Goal: Check status: Check status

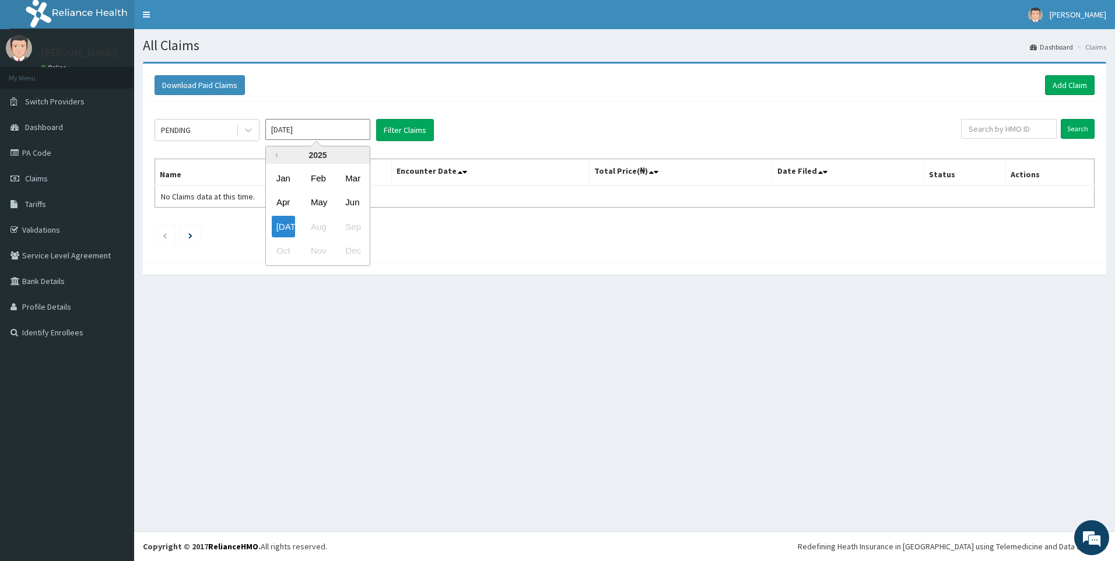
click at [318, 132] on input "[DATE]" at bounding box center [317, 129] width 105 height 21
click at [347, 207] on div "Jun" at bounding box center [352, 203] width 23 height 22
click at [214, 136] on div "PENDING" at bounding box center [195, 130] width 81 height 19
click at [300, 134] on input "[DATE]" at bounding box center [317, 129] width 105 height 21
click at [282, 229] on div "[DATE]" at bounding box center [283, 227] width 23 height 22
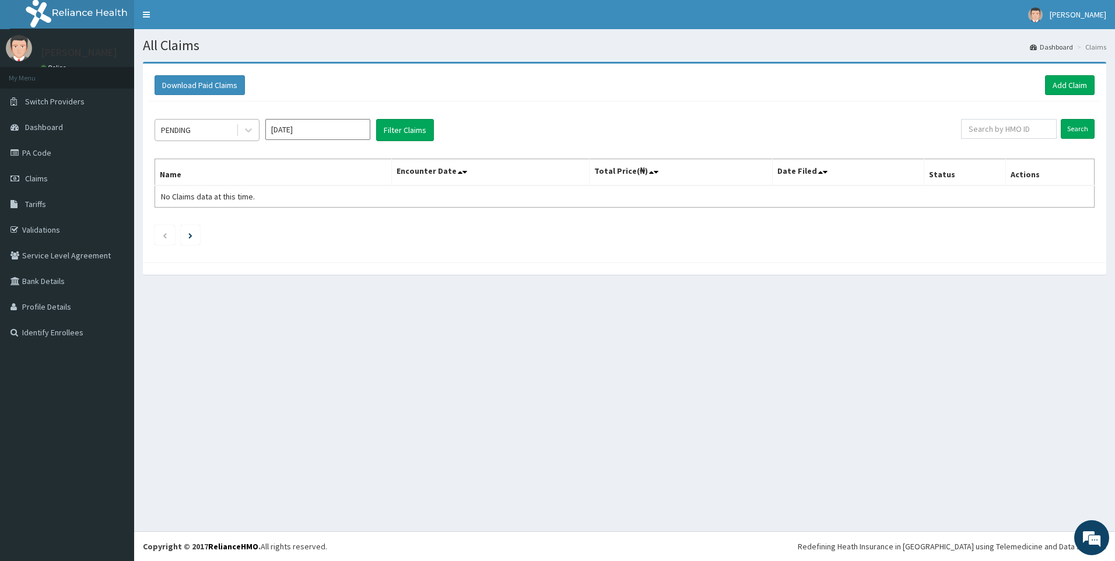
click at [220, 125] on div "PENDING" at bounding box center [195, 130] width 81 height 19
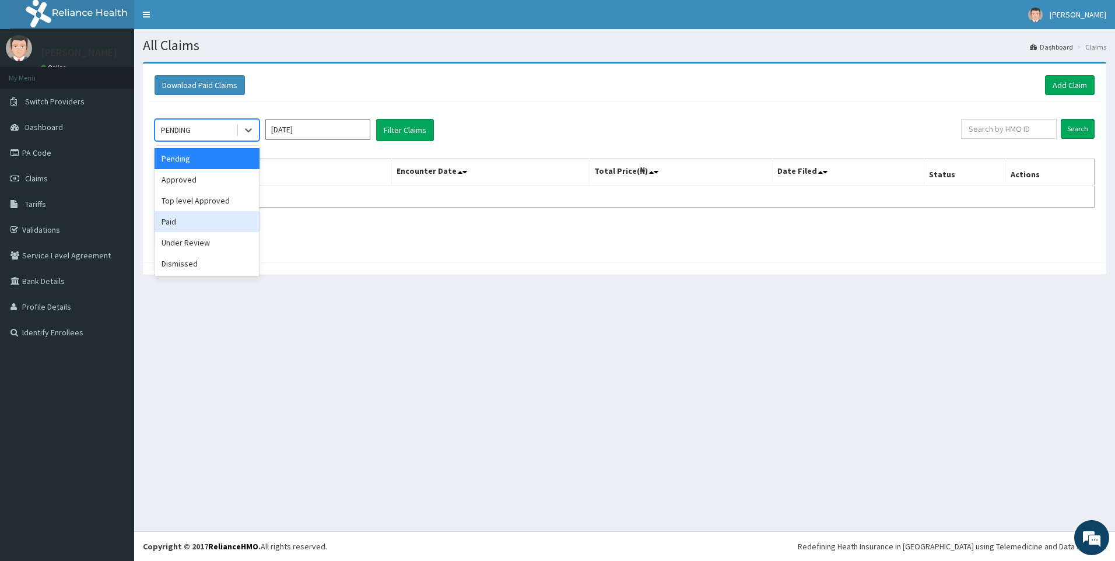
click at [198, 218] on div "Paid" at bounding box center [207, 221] width 105 height 21
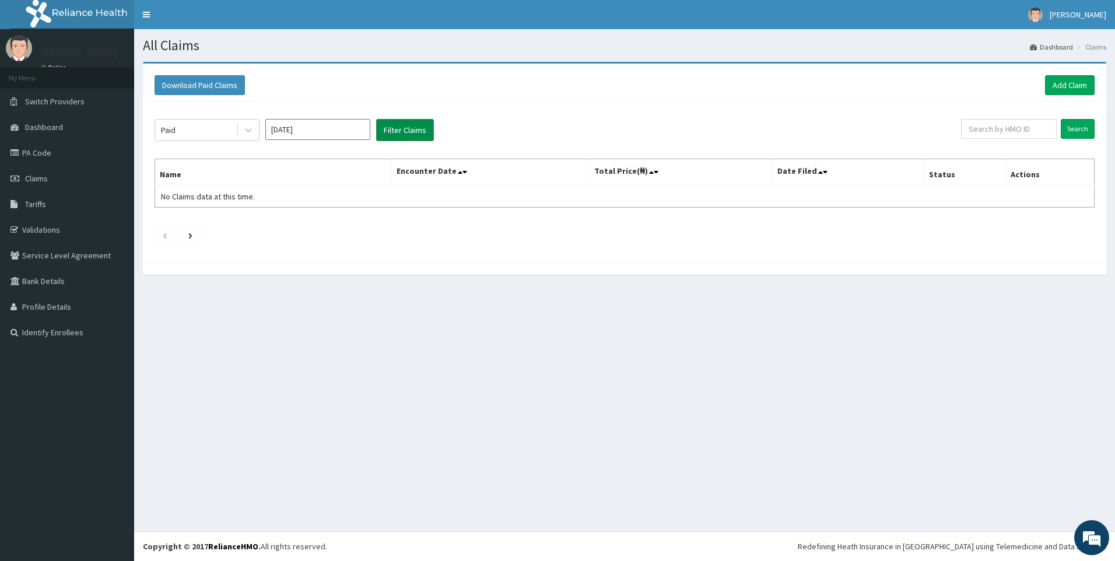
click at [410, 137] on button "Filter Claims" at bounding box center [405, 130] width 58 height 22
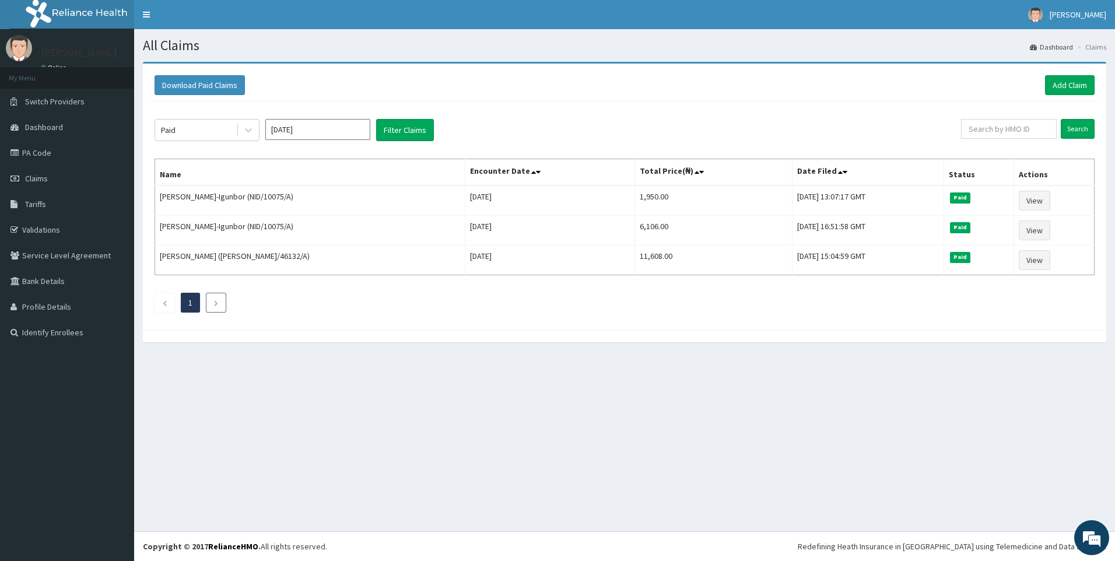
click at [209, 299] on li at bounding box center [216, 303] width 20 height 20
click at [204, 131] on div "Paid" at bounding box center [195, 130] width 81 height 19
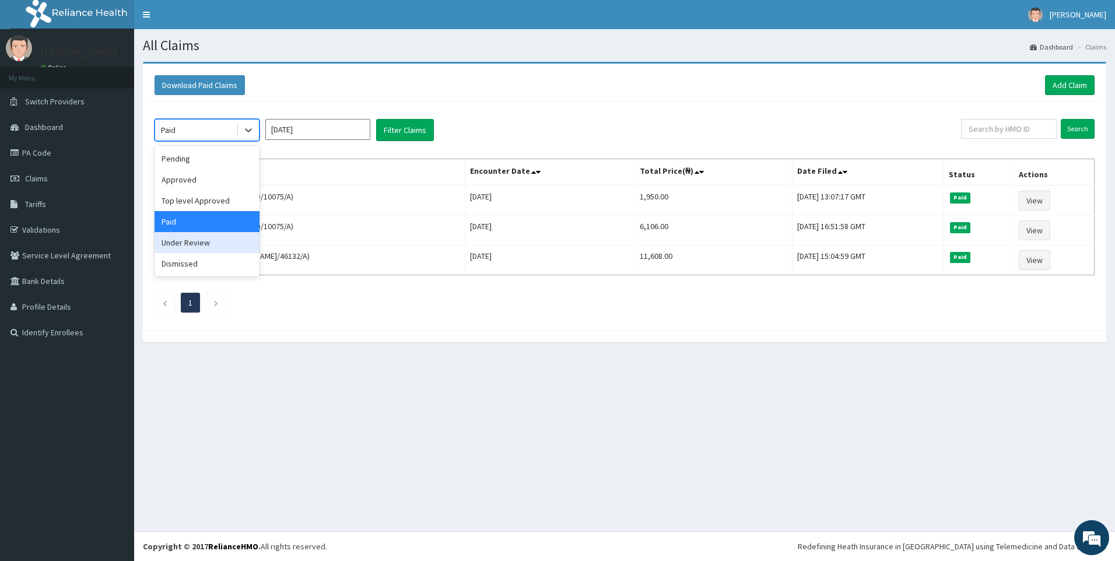
click at [184, 246] on div "Under Review" at bounding box center [207, 242] width 105 height 21
click at [187, 127] on div "Under Review" at bounding box center [185, 130] width 48 height 12
click at [389, 135] on button "Filter Claims" at bounding box center [405, 130] width 58 height 22
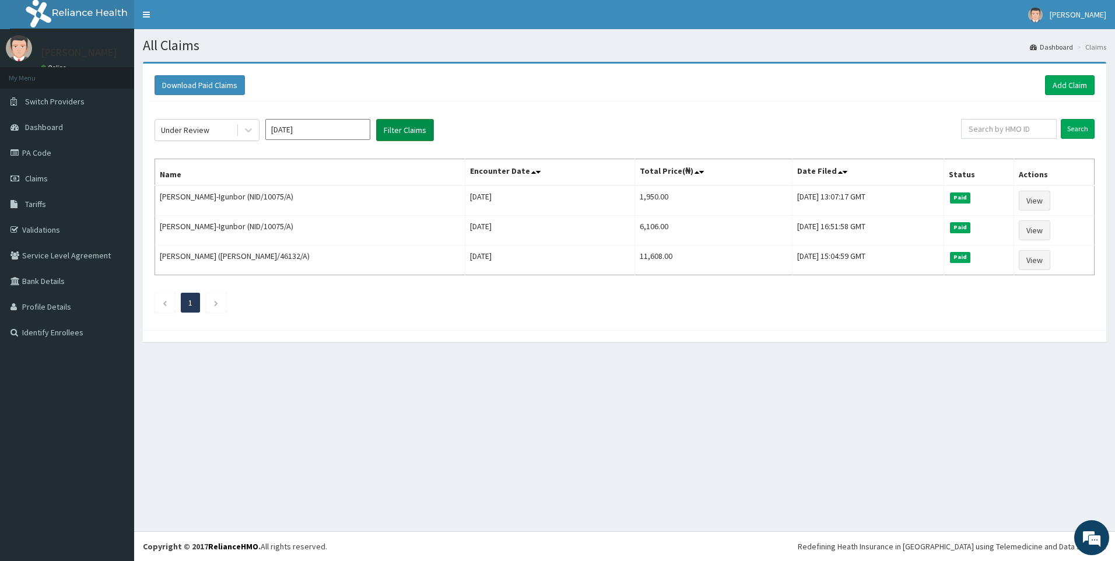
click at [389, 135] on button "Filter Claims" at bounding box center [405, 130] width 58 height 22
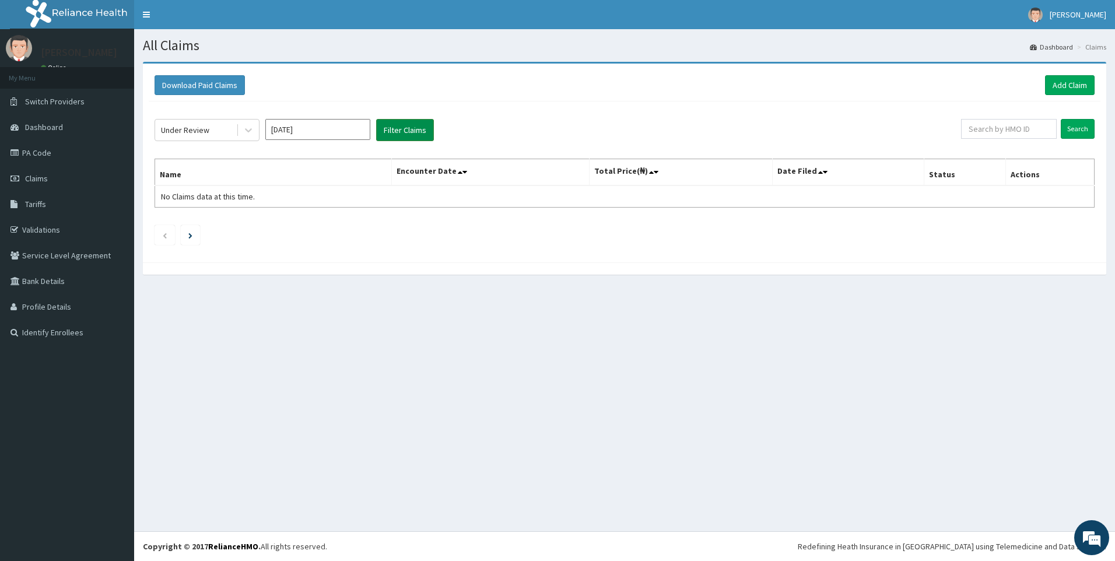
click at [389, 135] on button "Filter Claims" at bounding box center [405, 130] width 58 height 22
click at [389, 134] on button "Filter Claims" at bounding box center [405, 130] width 58 height 22
click at [234, 135] on div "Under Review" at bounding box center [195, 130] width 81 height 19
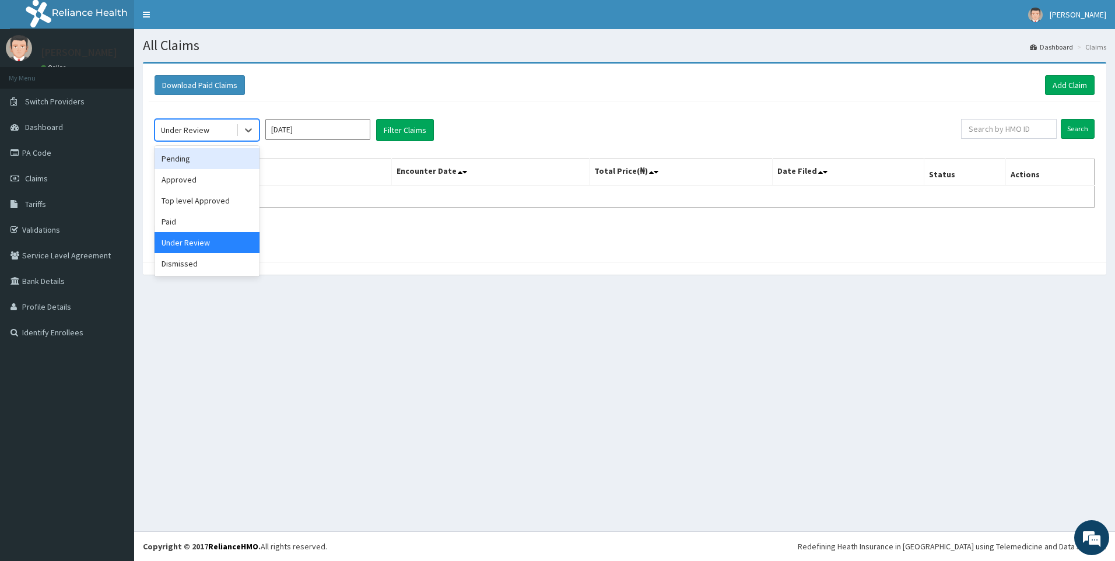
click at [223, 159] on div "Pending" at bounding box center [207, 158] width 105 height 21
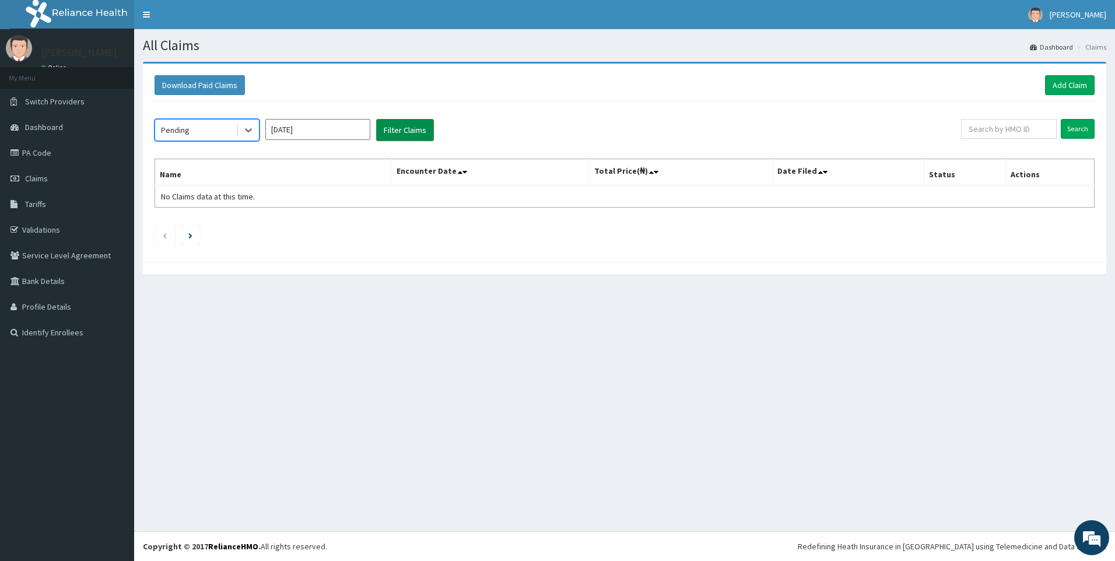
click at [416, 124] on button "Filter Claims" at bounding box center [405, 130] width 58 height 22
click at [338, 135] on input "[DATE]" at bounding box center [317, 129] width 105 height 21
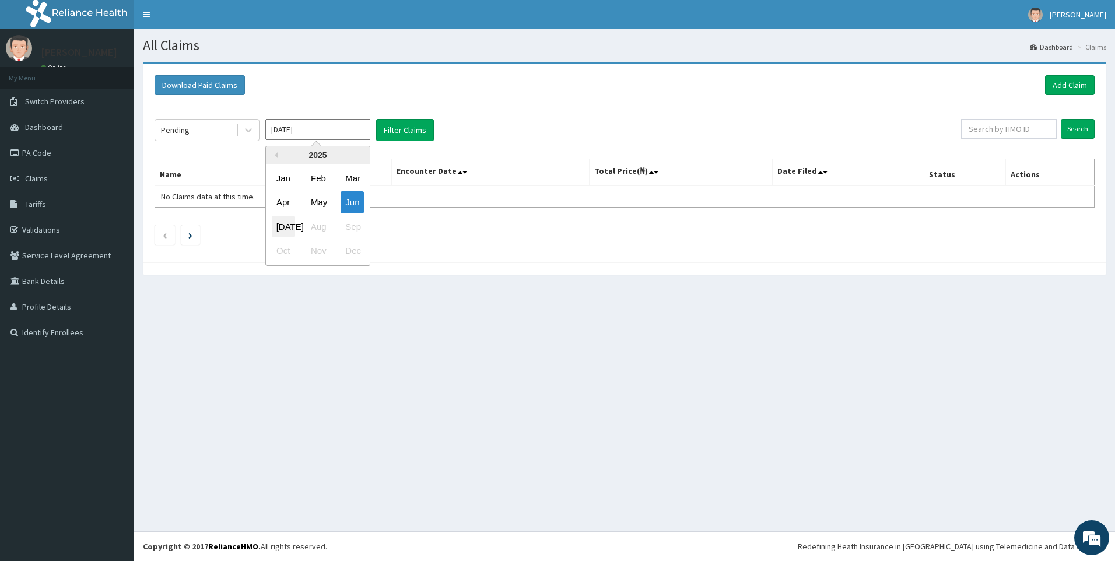
click at [289, 225] on div "[DATE]" at bounding box center [283, 227] width 23 height 22
click at [316, 134] on input "[DATE]" at bounding box center [317, 129] width 105 height 21
click at [289, 221] on div "[DATE]" at bounding box center [283, 227] width 23 height 22
click at [338, 135] on input "[DATE]" at bounding box center [317, 129] width 105 height 21
click at [287, 232] on div "[DATE]" at bounding box center [283, 227] width 23 height 22
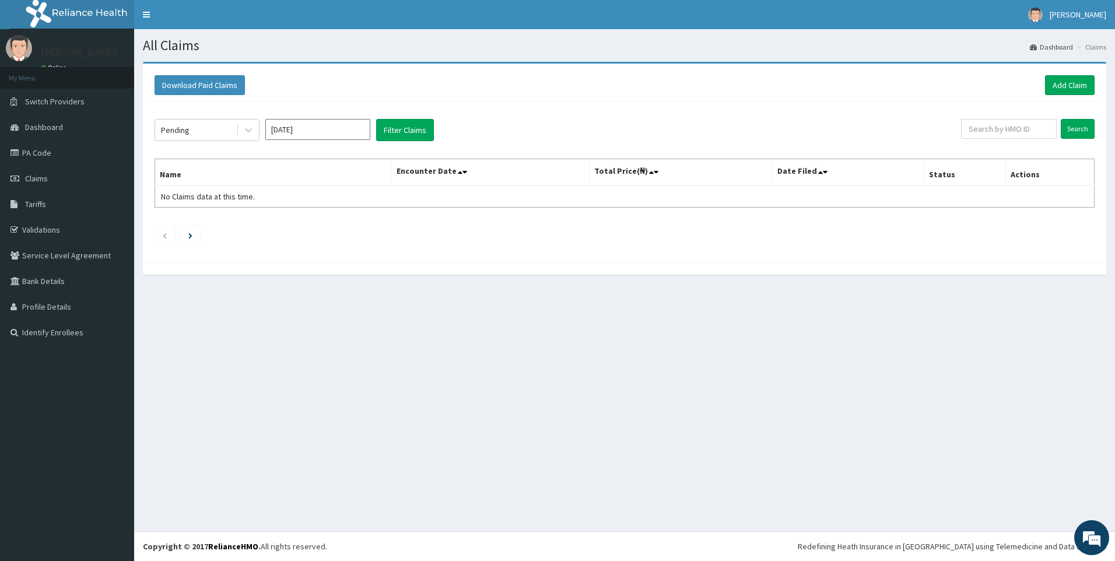
click at [317, 129] on input "[DATE]" at bounding box center [317, 129] width 105 height 21
click at [307, 226] on div "[DATE] Aug Sep" at bounding box center [318, 227] width 104 height 24
click at [317, 204] on div "May" at bounding box center [317, 203] width 23 height 22
click at [290, 130] on input "[DATE]" at bounding box center [317, 129] width 105 height 21
click at [348, 206] on div "Jun" at bounding box center [352, 203] width 23 height 22
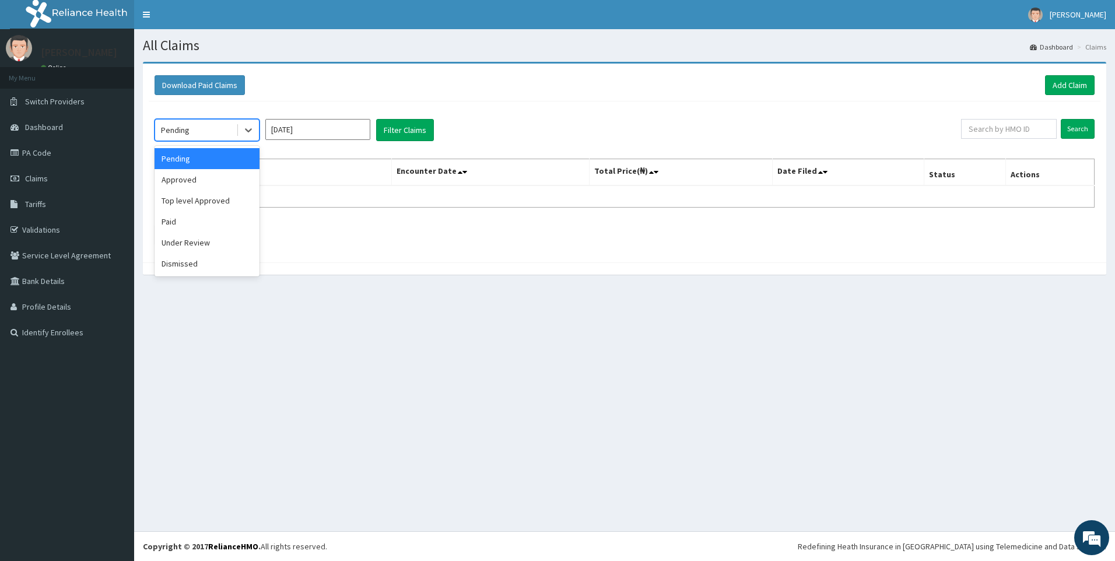
click at [211, 134] on div "Pending" at bounding box center [195, 130] width 81 height 19
click at [202, 223] on div "Paid" at bounding box center [207, 221] width 105 height 21
click at [395, 135] on button "Filter Claims" at bounding box center [405, 130] width 58 height 22
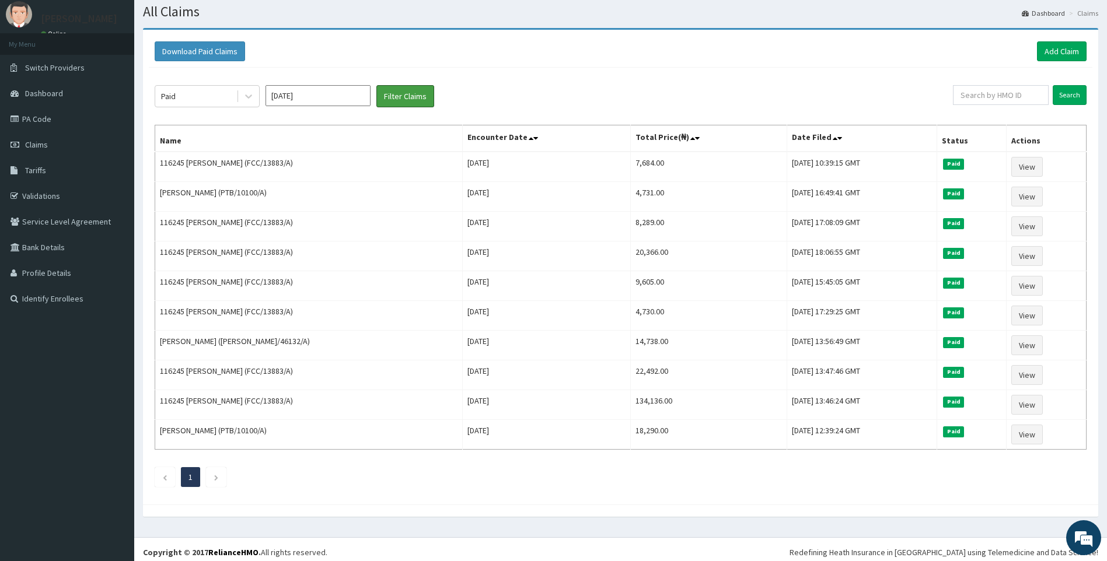
scroll to position [34, 0]
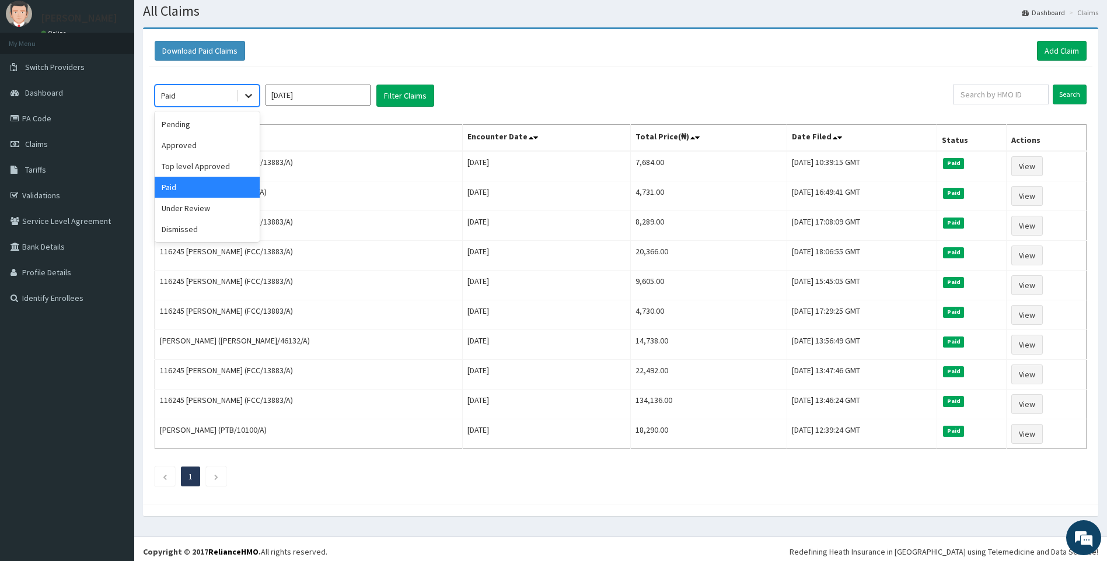
click at [246, 100] on icon at bounding box center [249, 96] width 12 height 12
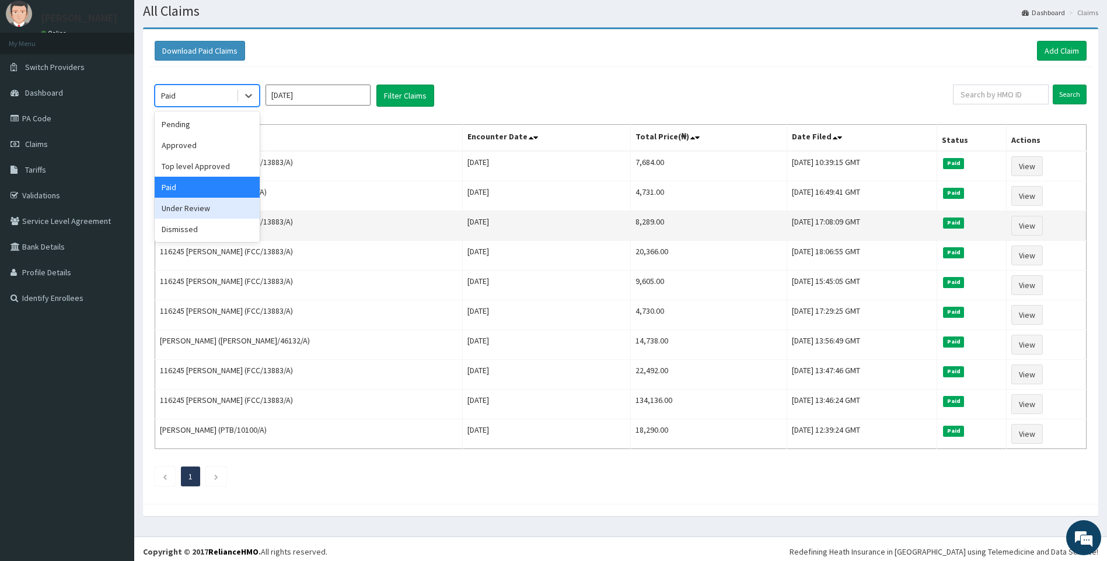
click at [378, 237] on td "116245 [PERSON_NAME] (FCC/13883/A)" at bounding box center [308, 226] width 307 height 30
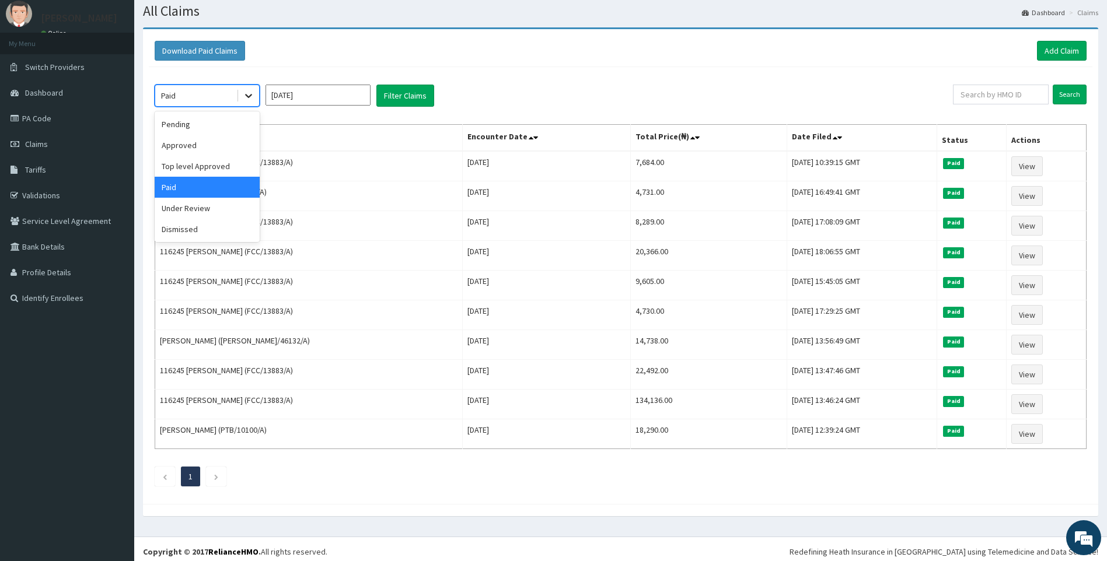
click at [254, 96] on div at bounding box center [248, 95] width 21 height 21
click at [249, 99] on icon at bounding box center [249, 96] width 12 height 12
click at [208, 147] on div "Approved" at bounding box center [207, 145] width 105 height 21
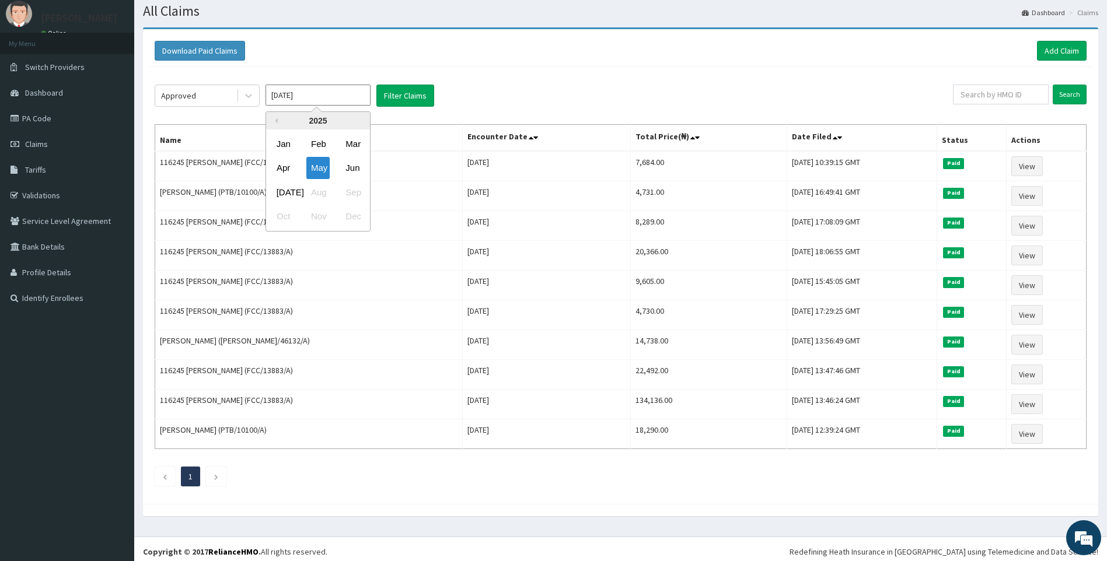
click at [313, 103] on input "[DATE]" at bounding box center [317, 95] width 105 height 21
click at [278, 186] on div "[DATE]" at bounding box center [283, 192] width 23 height 22
click at [398, 102] on button "Filter Claims" at bounding box center [405, 96] width 58 height 22
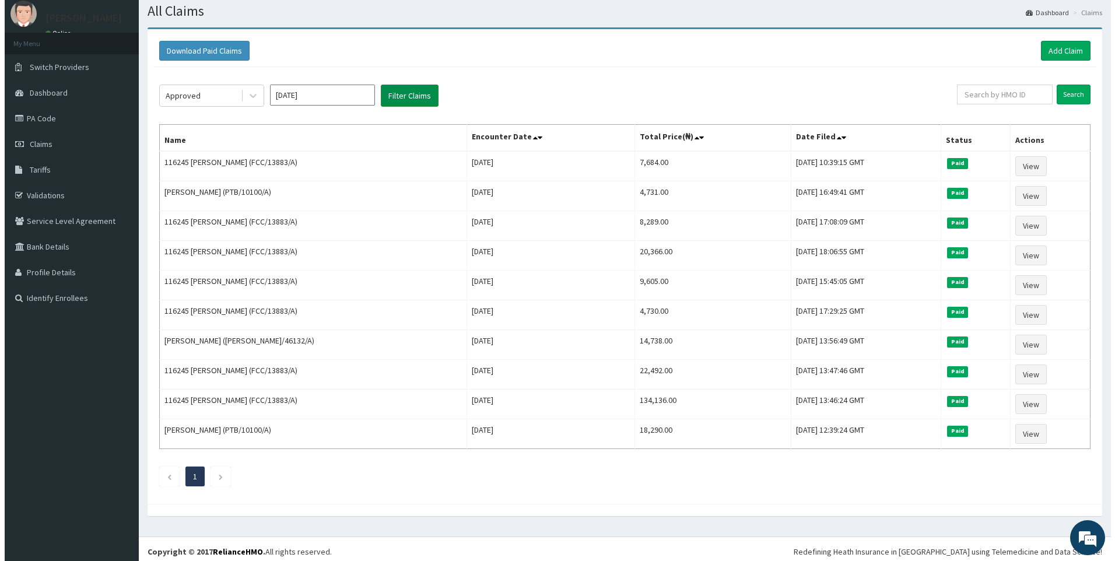
scroll to position [0, 0]
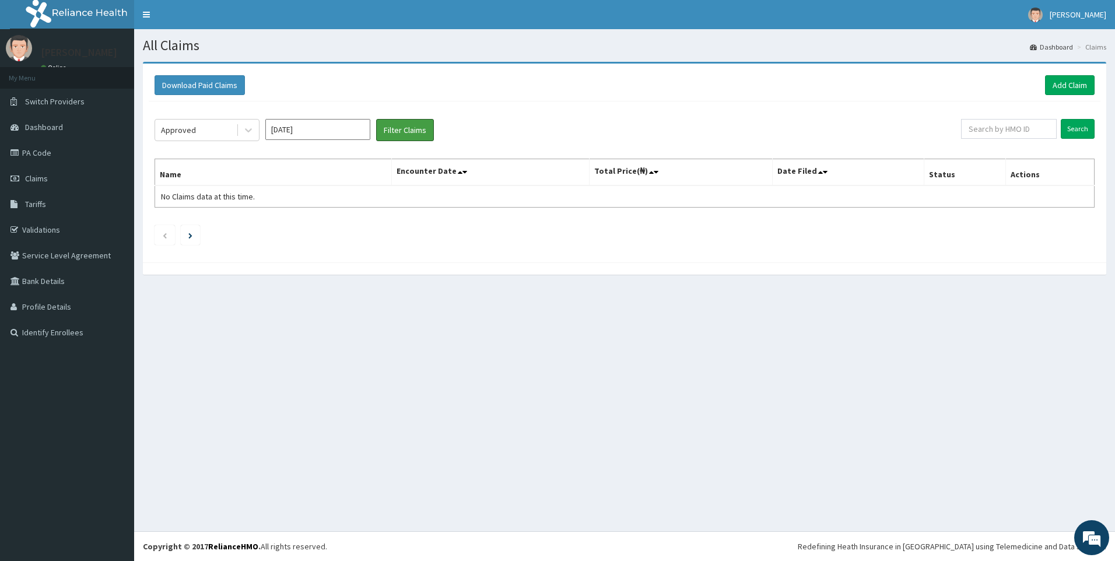
drag, startPoint x: 391, startPoint y: 119, endPoint x: 311, endPoint y: 173, distance: 96.8
click at [311, 173] on div "Approved [DATE] Filter Claims Search Name Encounter Date Total Price(₦) Date Fi…" at bounding box center [625, 179] width 952 height 155
drag, startPoint x: 311, startPoint y: 173, endPoint x: 193, endPoint y: 219, distance: 126.5
click at [193, 219] on div "Approved [DATE] Filter Claims Search Name Encounter Date Total Price(₦) Date Fi…" at bounding box center [625, 179] width 952 height 155
drag, startPoint x: 193, startPoint y: 219, endPoint x: 275, endPoint y: 265, distance: 94.1
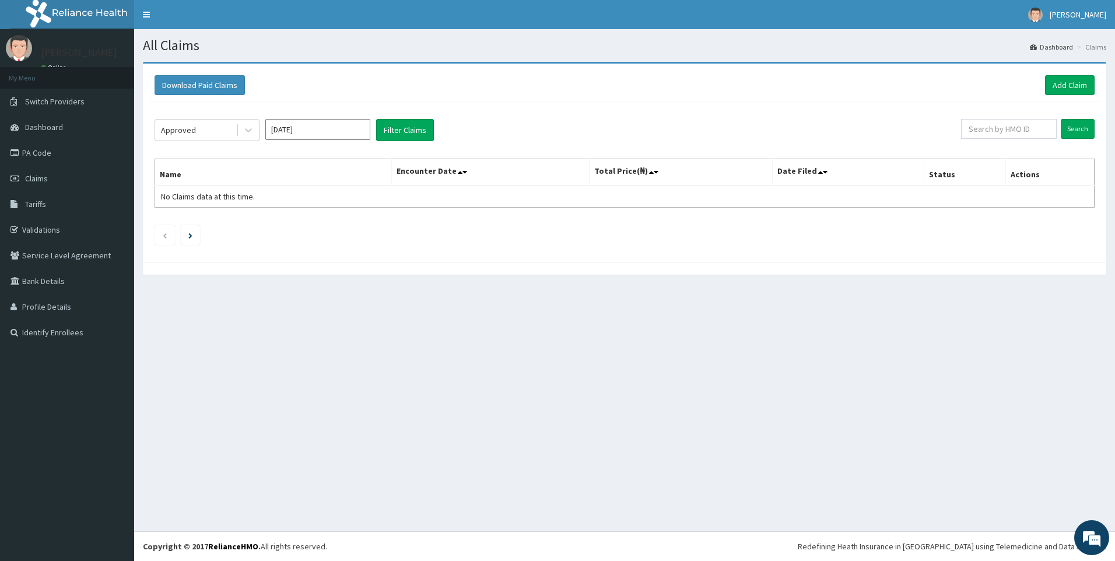
click at [275, 265] on div at bounding box center [625, 269] width 964 height 12
click at [254, 134] on icon at bounding box center [249, 130] width 12 height 12
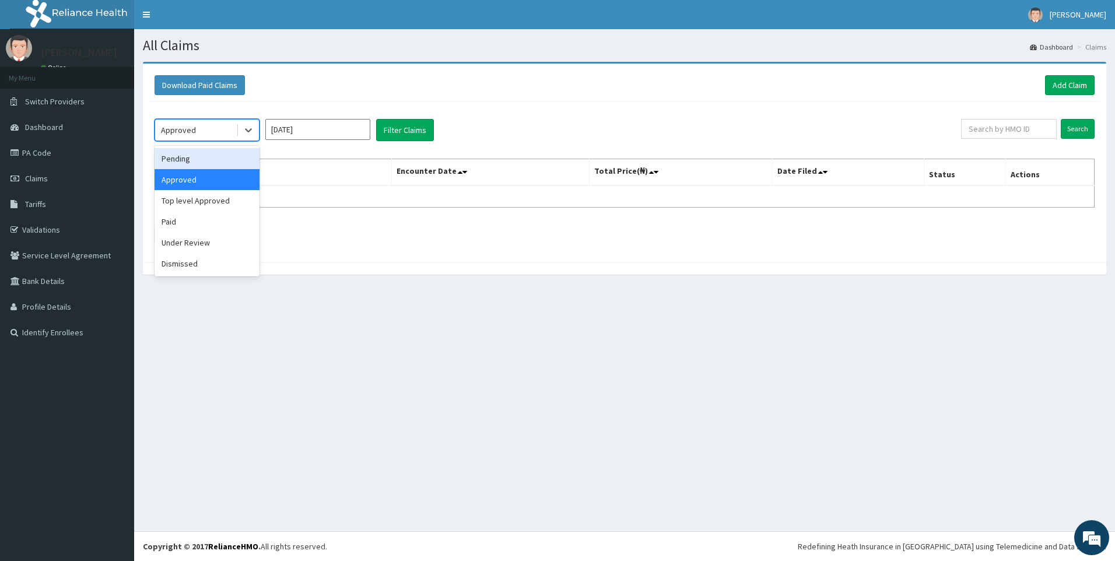
click at [233, 153] on div "Pending" at bounding box center [207, 158] width 105 height 21
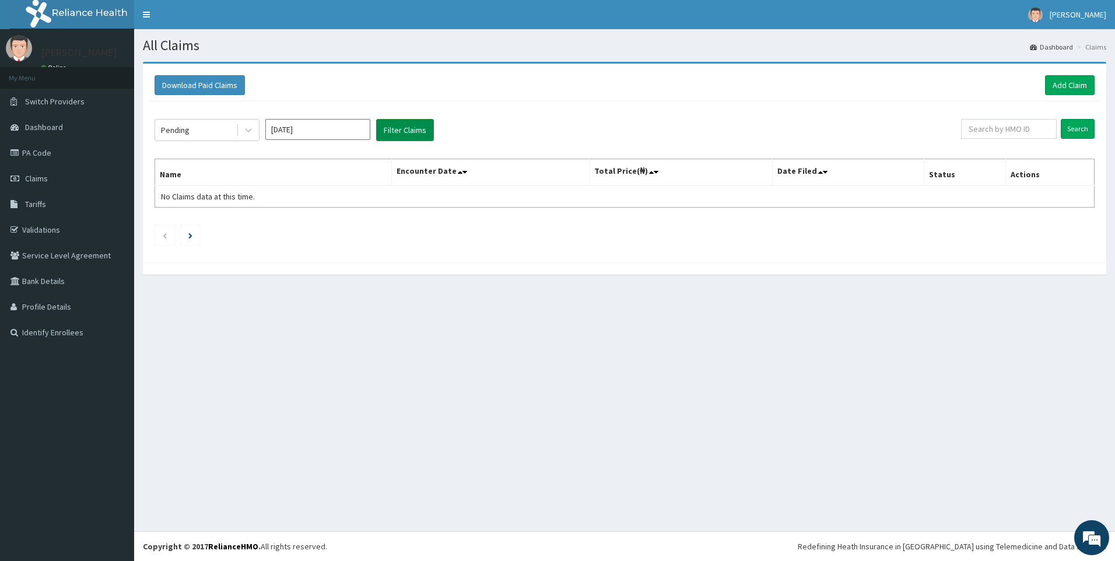
click at [419, 128] on button "Filter Claims" at bounding box center [405, 130] width 58 height 22
click at [351, 125] on input "[DATE]" at bounding box center [317, 129] width 105 height 21
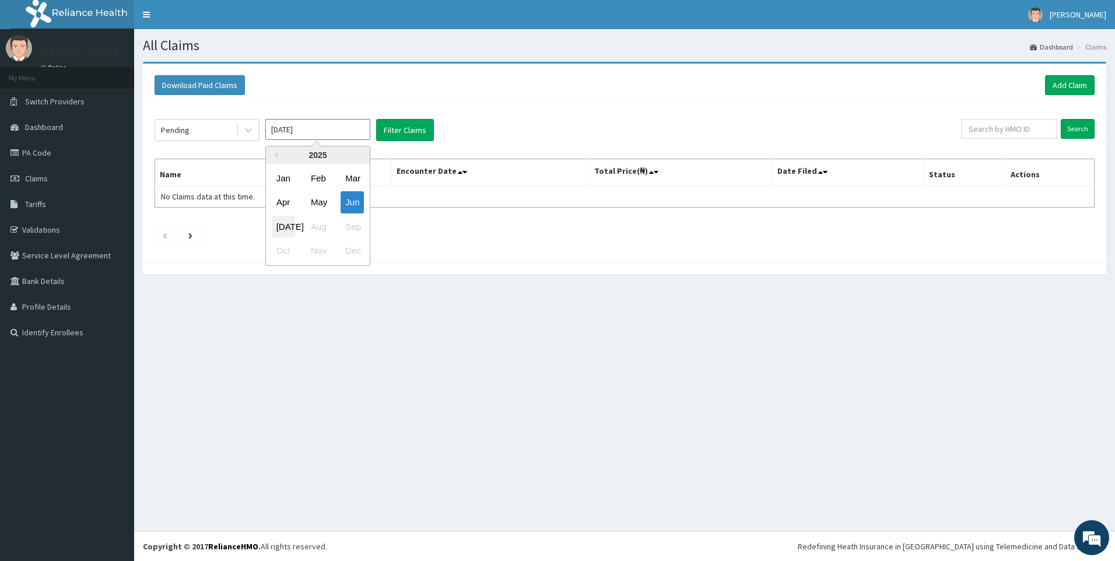
click at [286, 222] on div "[DATE]" at bounding box center [283, 227] width 23 height 22
click at [400, 135] on button "Filter Claims" at bounding box center [405, 130] width 58 height 22
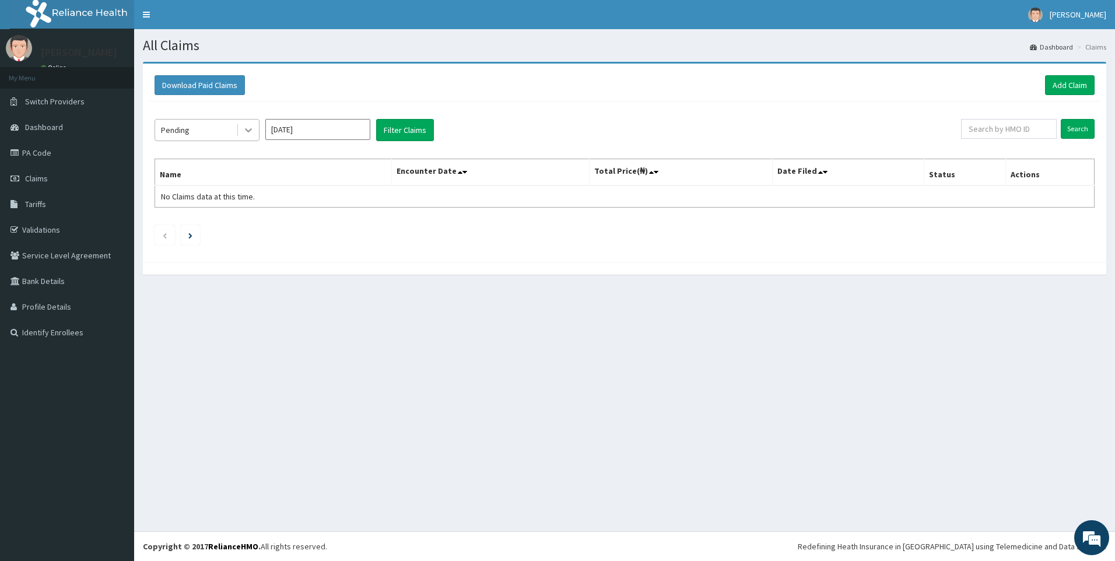
click at [254, 129] on icon at bounding box center [249, 130] width 12 height 12
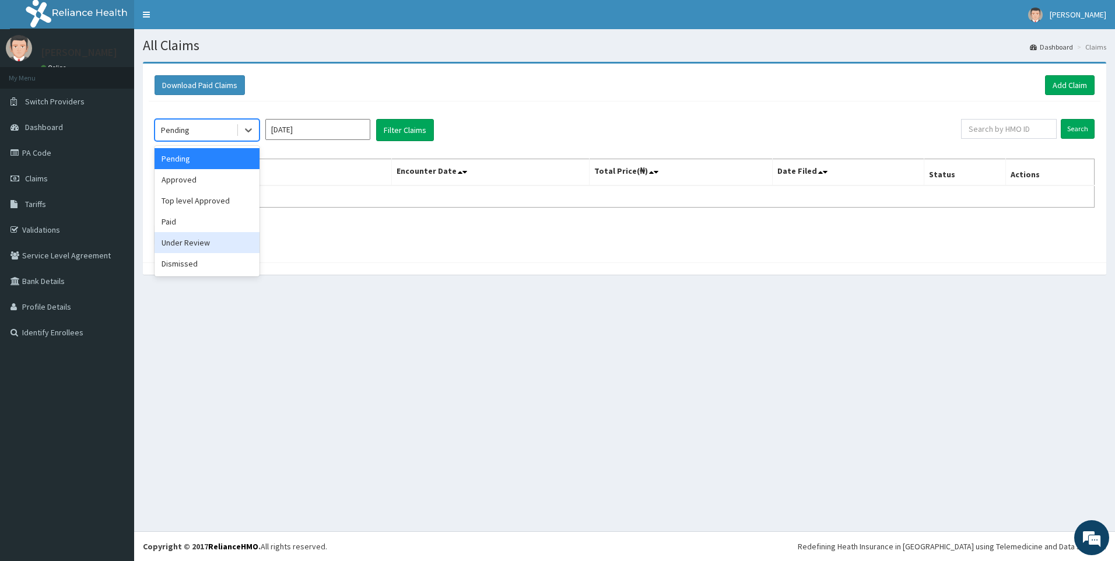
click at [210, 237] on div "Under Review" at bounding box center [207, 242] width 105 height 21
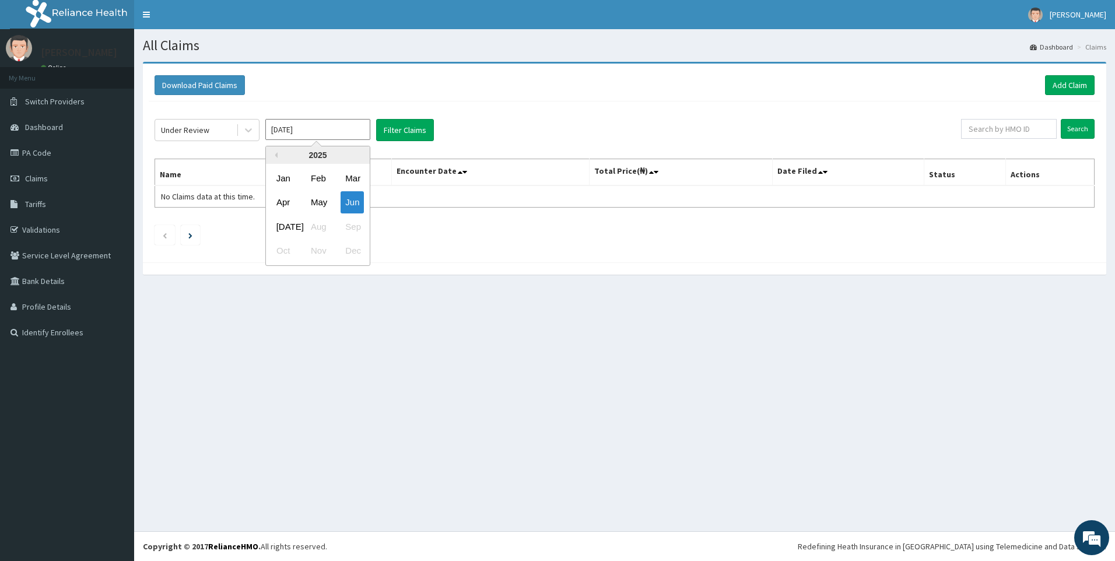
click at [320, 132] on input "[DATE]" at bounding box center [317, 129] width 105 height 21
click at [288, 223] on div "[DATE]" at bounding box center [283, 227] width 23 height 22
click at [288, 223] on div "Under Review [DATE] Filter Claims Search Name Encounter Date Total Price(₦) Dat…" at bounding box center [625, 179] width 952 height 155
click at [329, 139] on input "[DATE]" at bounding box center [317, 129] width 105 height 21
click at [288, 225] on div "[DATE]" at bounding box center [283, 227] width 23 height 22
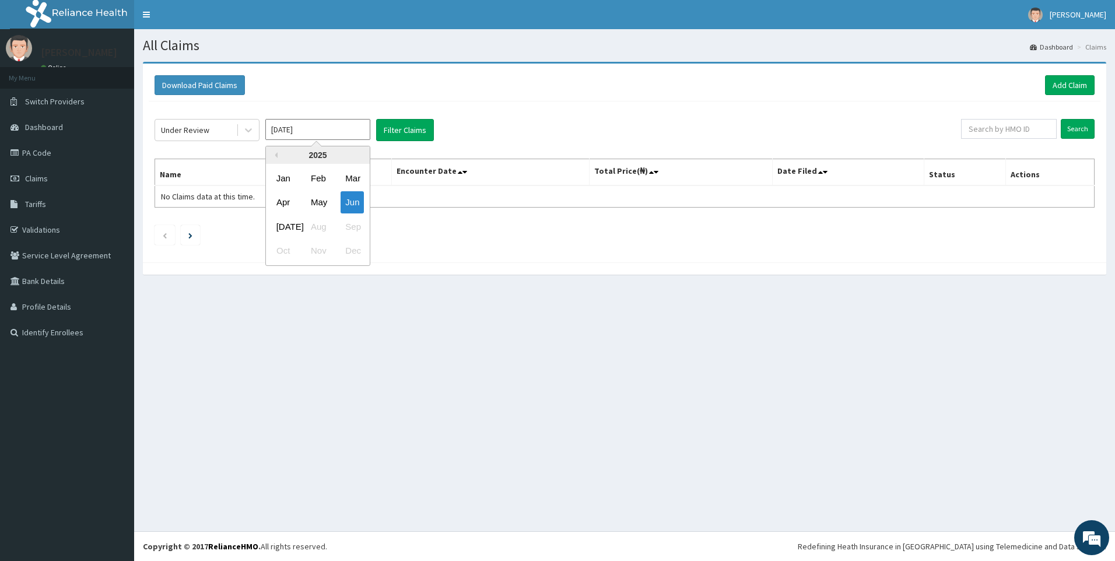
click at [288, 225] on div "Under Review [DATE] Previous Year [DATE] Feb Mar Apr May Jun [DATE] Aug Sep Oct…" at bounding box center [625, 179] width 952 height 155
click at [399, 134] on button "Filter Claims" at bounding box center [405, 130] width 58 height 22
click at [399, 130] on button "Filter Claims" at bounding box center [405, 130] width 58 height 22
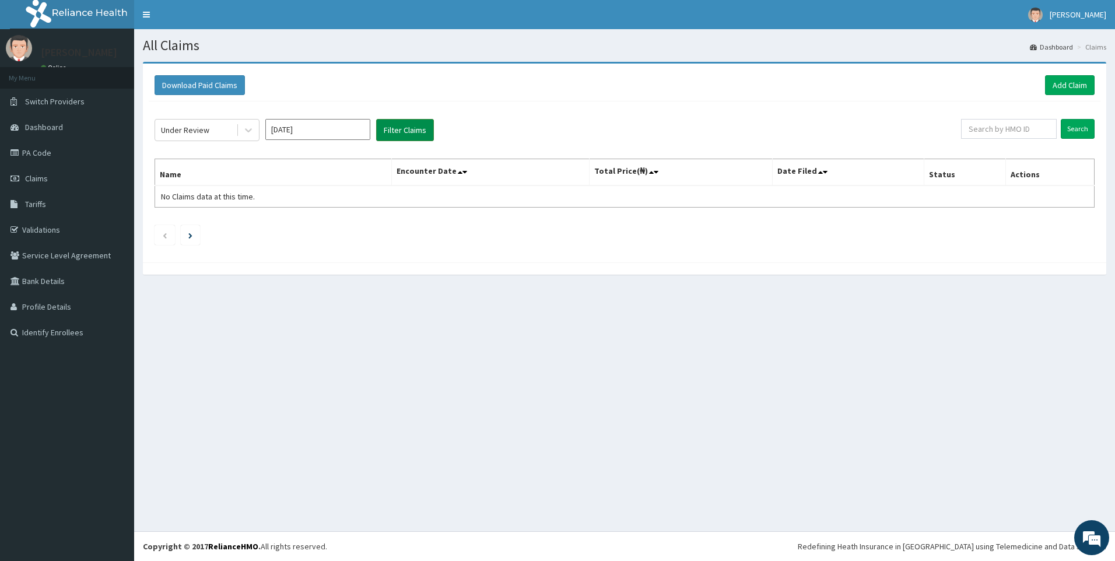
click at [399, 130] on button "Filter Claims" at bounding box center [405, 130] width 58 height 22
drag, startPoint x: 399, startPoint y: 130, endPoint x: 247, endPoint y: 129, distance: 152.3
click at [247, 129] on div "Under Review [DATE] Filter Claims" at bounding box center [558, 130] width 807 height 22
click at [247, 129] on icon at bounding box center [249, 130] width 12 height 12
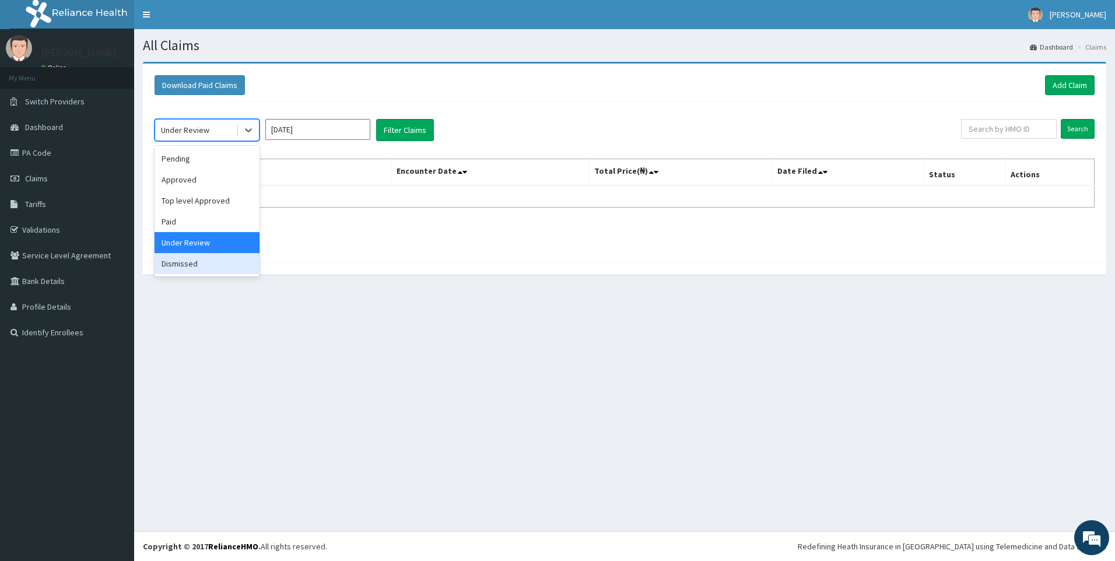
click at [175, 254] on div "Dismissed" at bounding box center [207, 263] width 105 height 21
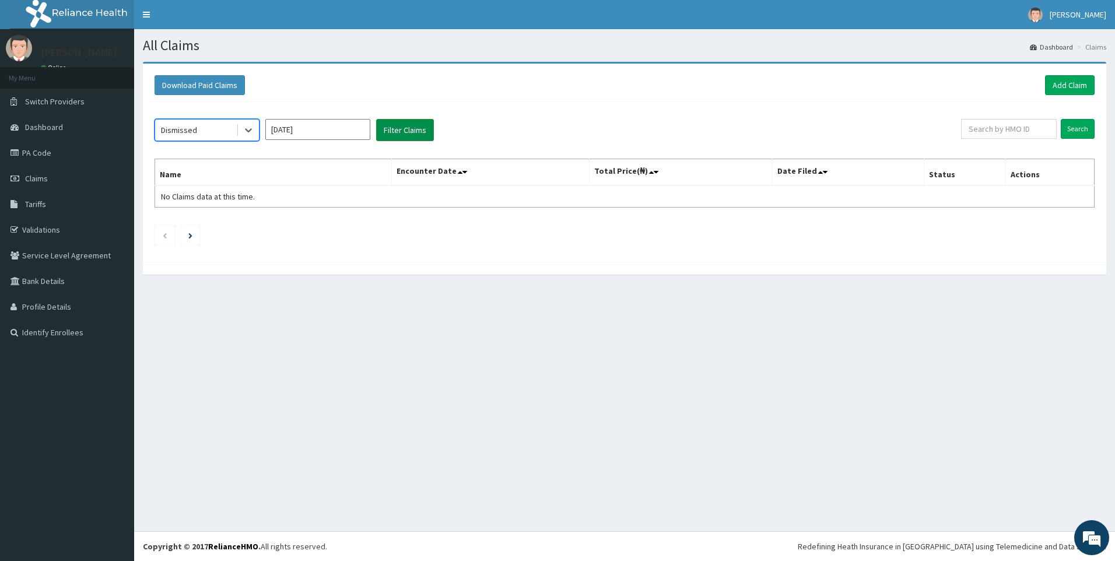
click at [391, 134] on button "Filter Claims" at bounding box center [405, 130] width 58 height 22
click at [328, 128] on input "[DATE]" at bounding box center [317, 129] width 105 height 21
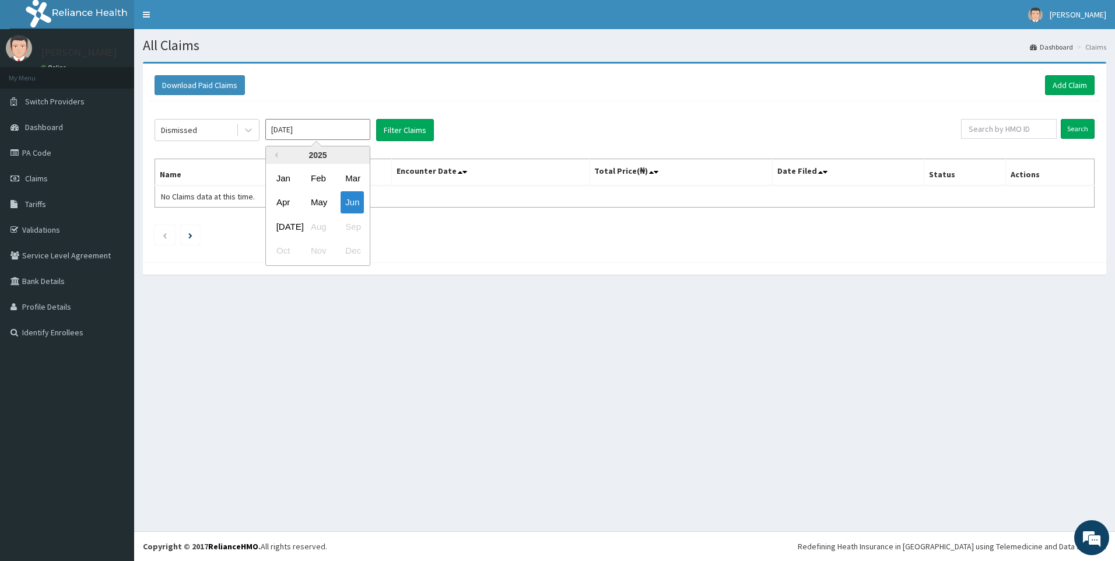
click at [278, 228] on div "[DATE]" at bounding box center [283, 227] width 23 height 22
click at [323, 138] on input "[DATE]" at bounding box center [317, 129] width 105 height 21
click at [316, 202] on div "May" at bounding box center [317, 203] width 23 height 22
click at [390, 132] on button "Filter Claims" at bounding box center [405, 130] width 58 height 22
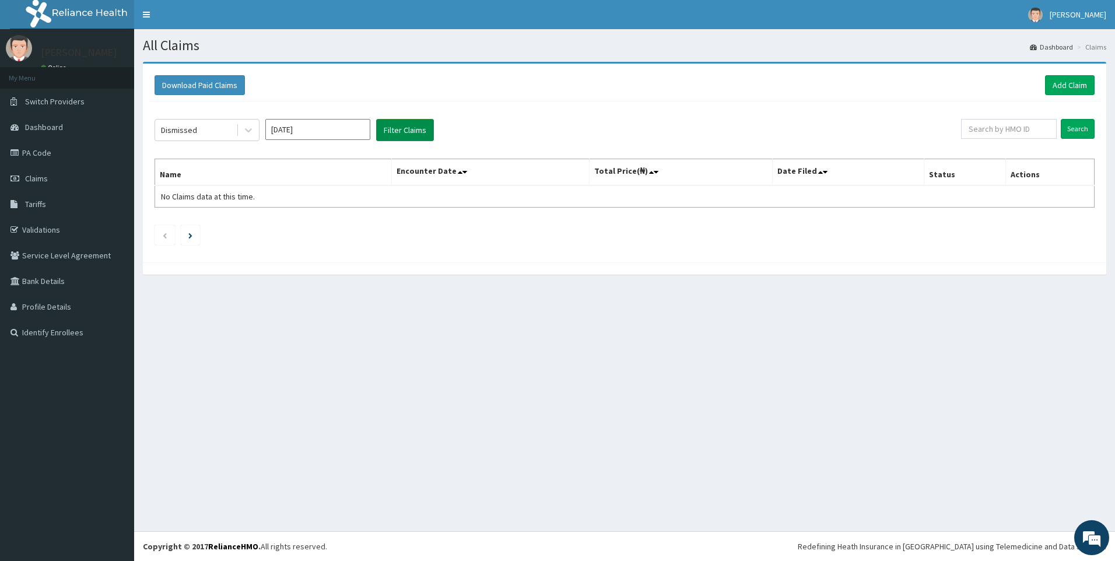
click at [390, 132] on button "Filter Claims" at bounding box center [405, 130] width 58 height 22
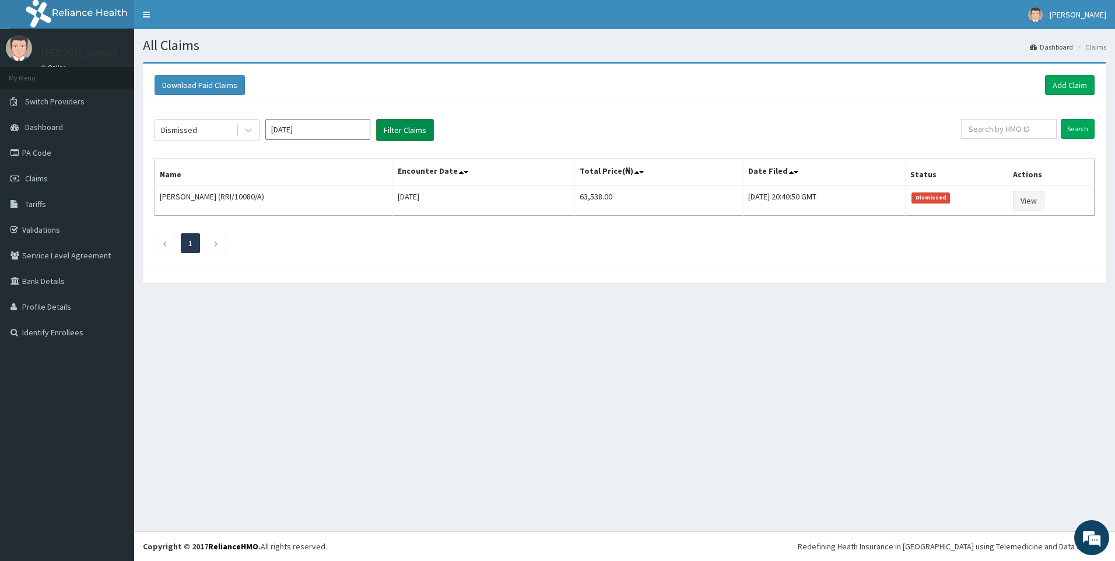
click at [390, 132] on button "Filter Claims" at bounding box center [405, 130] width 58 height 22
click at [334, 126] on input "[DATE]" at bounding box center [317, 129] width 105 height 21
click at [281, 218] on div "[DATE]" at bounding box center [283, 227] width 23 height 22
type input "[DATE]"
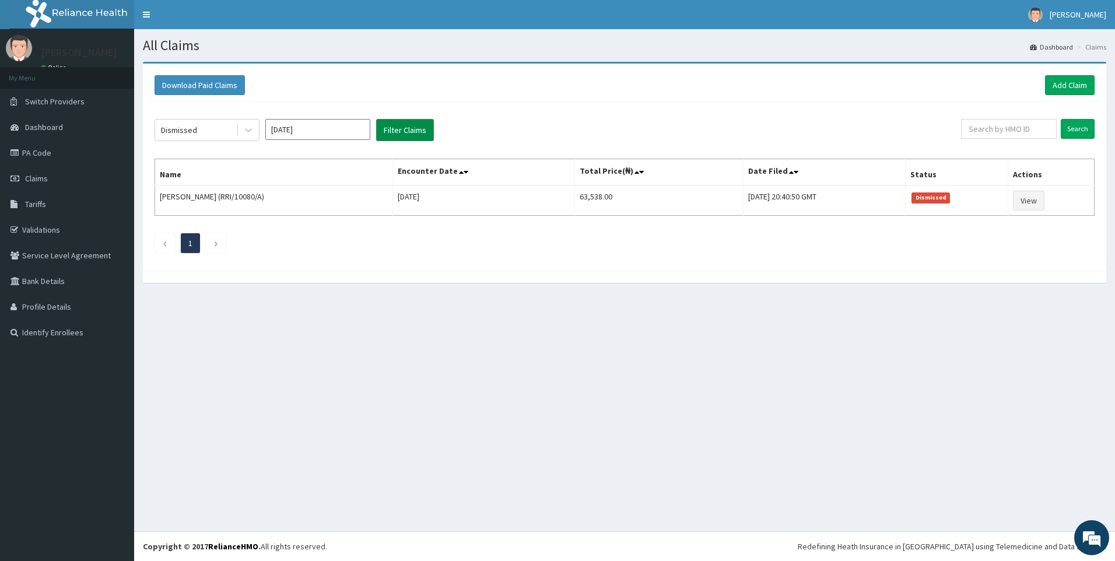
click at [397, 132] on button "Filter Claims" at bounding box center [405, 130] width 58 height 22
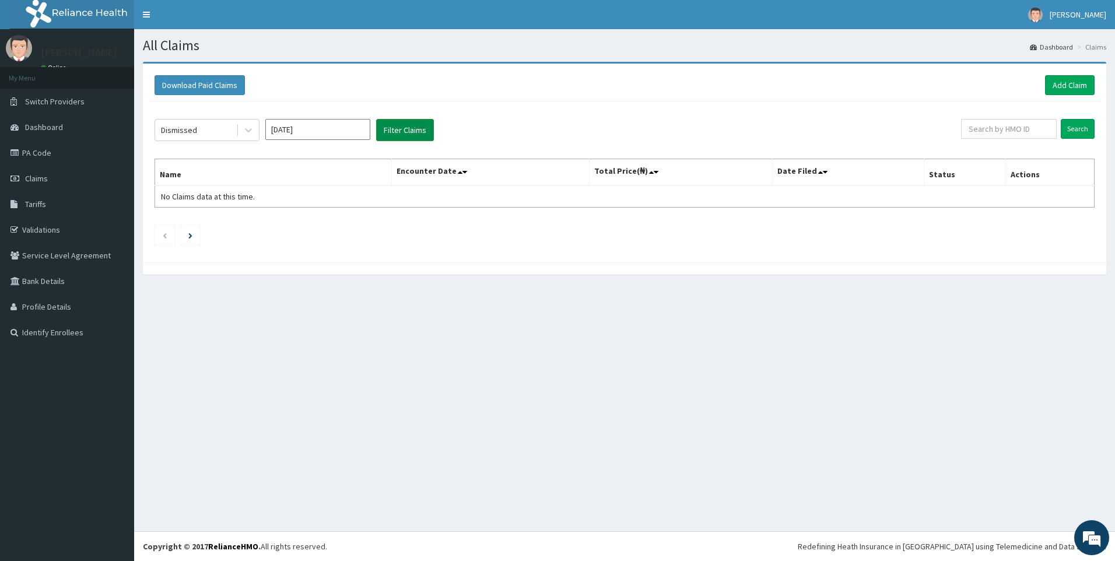
click at [397, 132] on button "Filter Claims" at bounding box center [405, 130] width 58 height 22
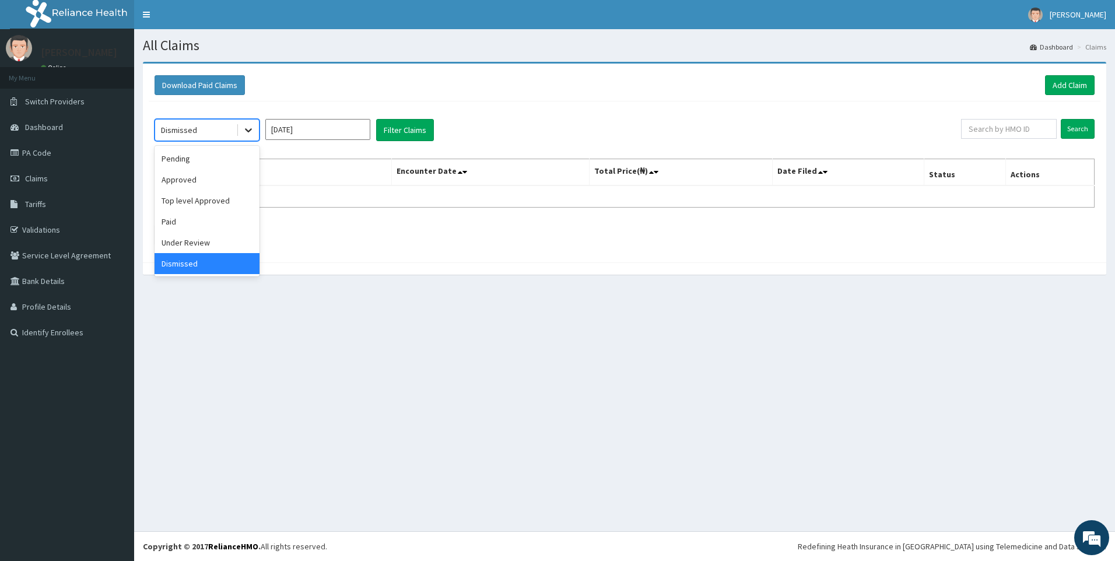
click at [250, 128] on icon at bounding box center [249, 130] width 12 height 12
click at [184, 219] on div "Paid" at bounding box center [207, 221] width 105 height 21
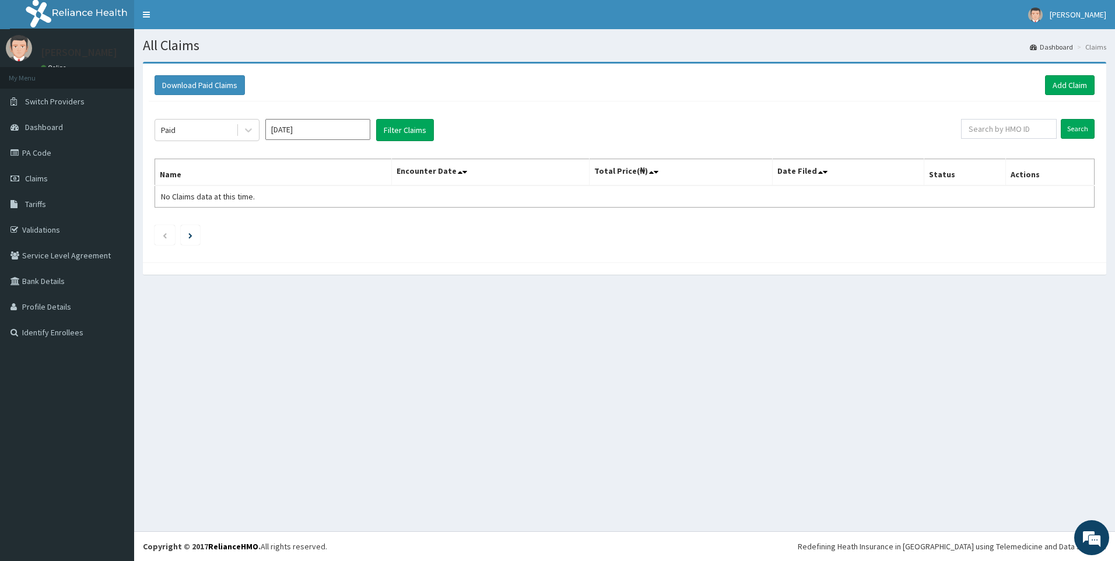
click at [184, 219] on div "Paid [DATE] Filter Claims Search Name Encounter Date Total Price(₦) Date Filed …" at bounding box center [625, 179] width 952 height 155
click at [313, 139] on input "[DATE]" at bounding box center [317, 129] width 105 height 21
click at [282, 221] on div "[DATE]" at bounding box center [283, 227] width 23 height 22
click at [282, 221] on div "Paid [DATE] Filter Claims Search Name Encounter Date Total Price(₦) Date Filed …" at bounding box center [625, 179] width 952 height 155
click at [392, 128] on button "Filter Claims" at bounding box center [405, 130] width 58 height 22
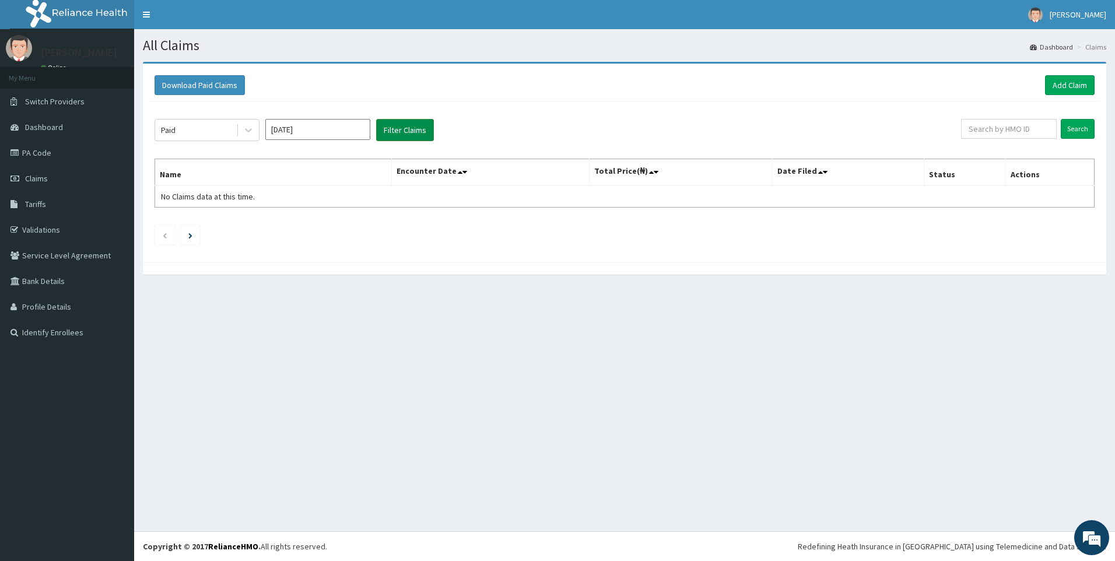
click at [392, 128] on button "Filter Claims" at bounding box center [405, 130] width 58 height 22
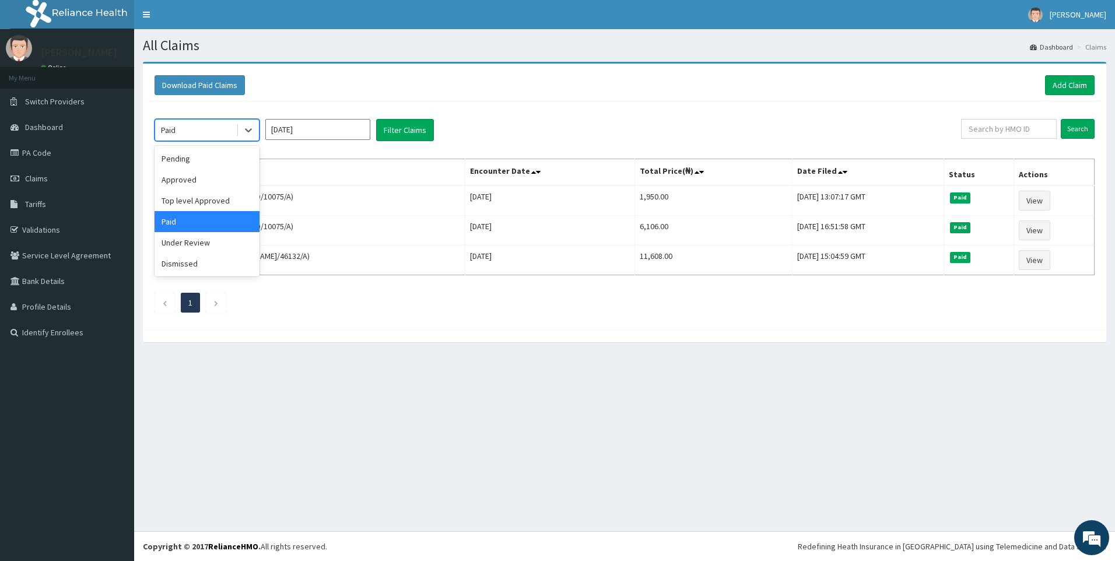
click at [170, 141] on div "Paid" at bounding box center [207, 130] width 105 height 22
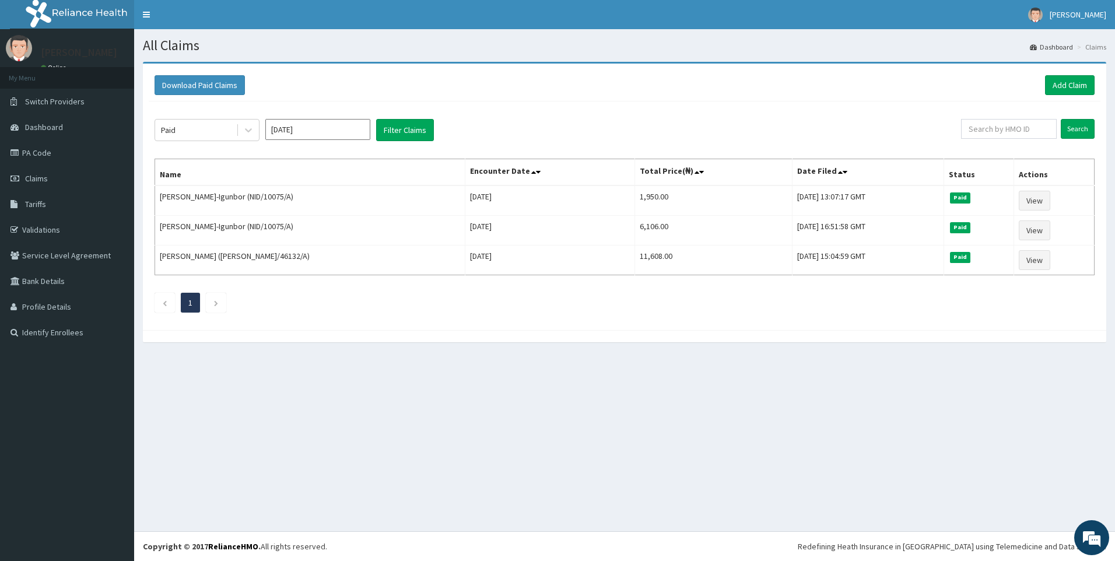
click at [403, 387] on div "All Claims Dashboard Claims Download Paid Claims Add Claim × Note you can only …" at bounding box center [624, 280] width 981 height 502
